Goal: Navigation & Orientation: Find specific page/section

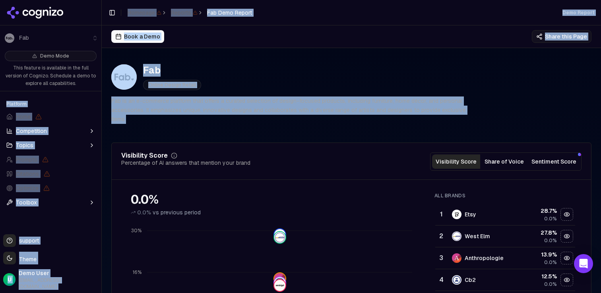
drag, startPoint x: 152, startPoint y: 117, endPoint x: 71, endPoint y: 88, distance: 86.3
click at [71, 88] on div "Fab Demo Mode This feature is available in the full version of Cognizo. Schedul…" at bounding box center [300, 146] width 601 height 293
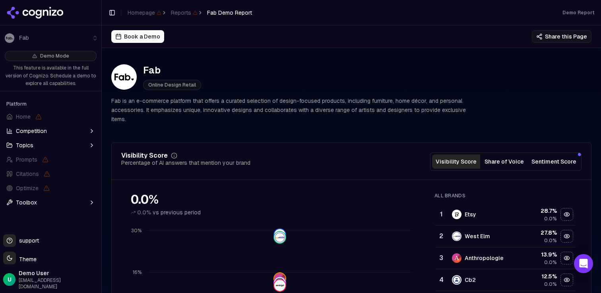
click at [122, 95] on div "Fab Online Design Retail Fab is an e-commerce platform that offers a curated se…" at bounding box center [351, 94] width 480 height 72
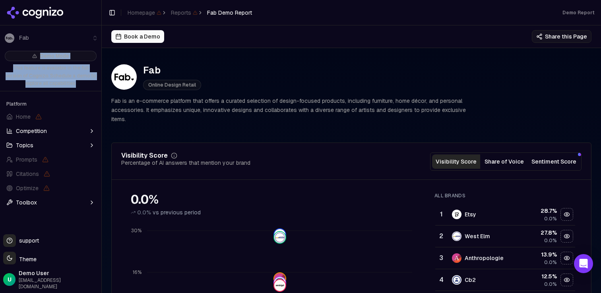
drag, startPoint x: 71, startPoint y: 87, endPoint x: 0, endPoint y: 52, distance: 79.1
click at [0, 52] on div "Demo Mode This feature is available in the full version of Cognizo. Schedule a …" at bounding box center [50, 70] width 101 height 44
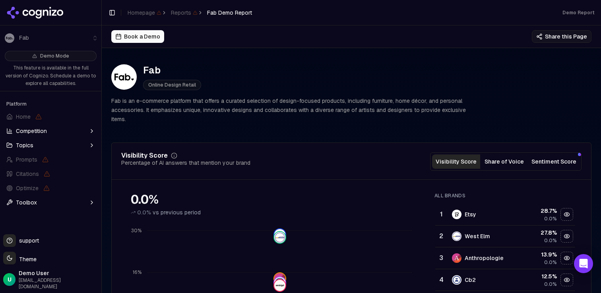
click at [294, 68] on div "Fab Online Design Retail" at bounding box center [289, 77] width 356 height 26
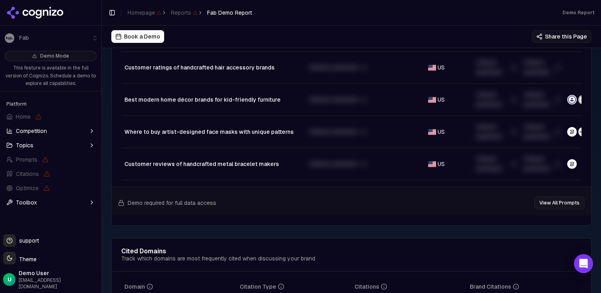
scroll to position [1013, 0]
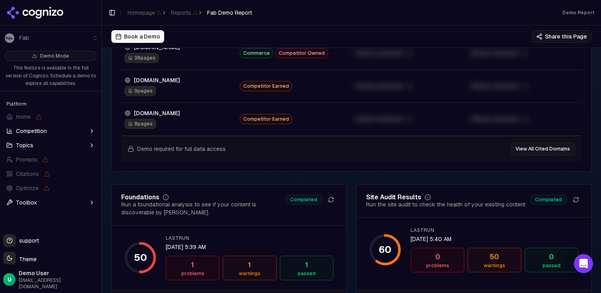
click at [32, 130] on span "Competition" at bounding box center [31, 131] width 31 height 8
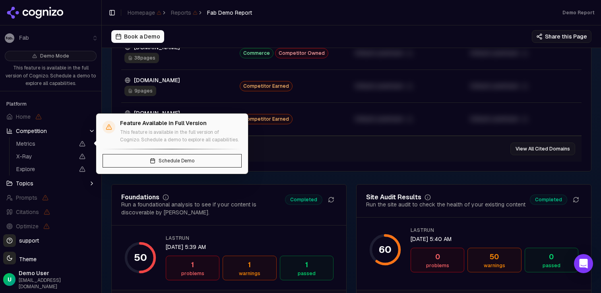
click at [163, 168] on div "Feature Available in Full Version This feature is available in the full version…" at bounding box center [172, 144] width 152 height 60
